Goal: Task Accomplishment & Management: Manage account settings

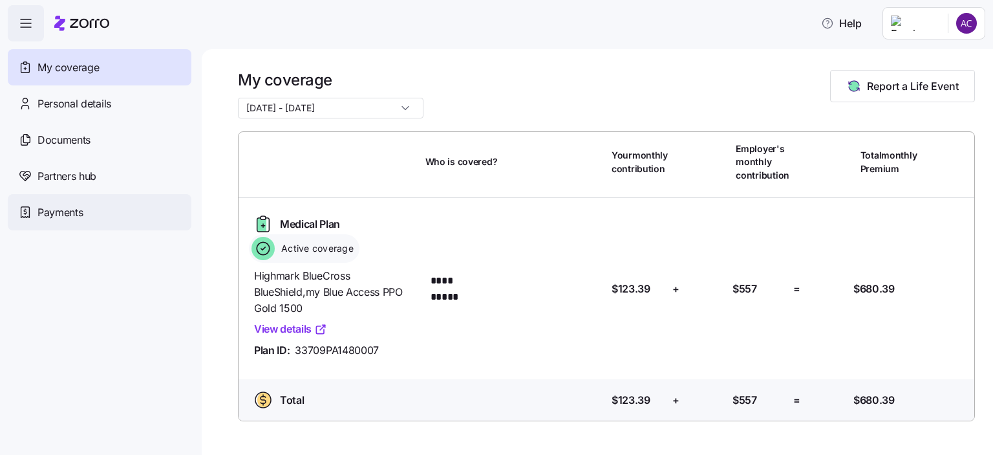
click at [70, 217] on span "Payments" at bounding box center [60, 212] width 45 height 16
